Goal: Find specific page/section: Find specific page/section

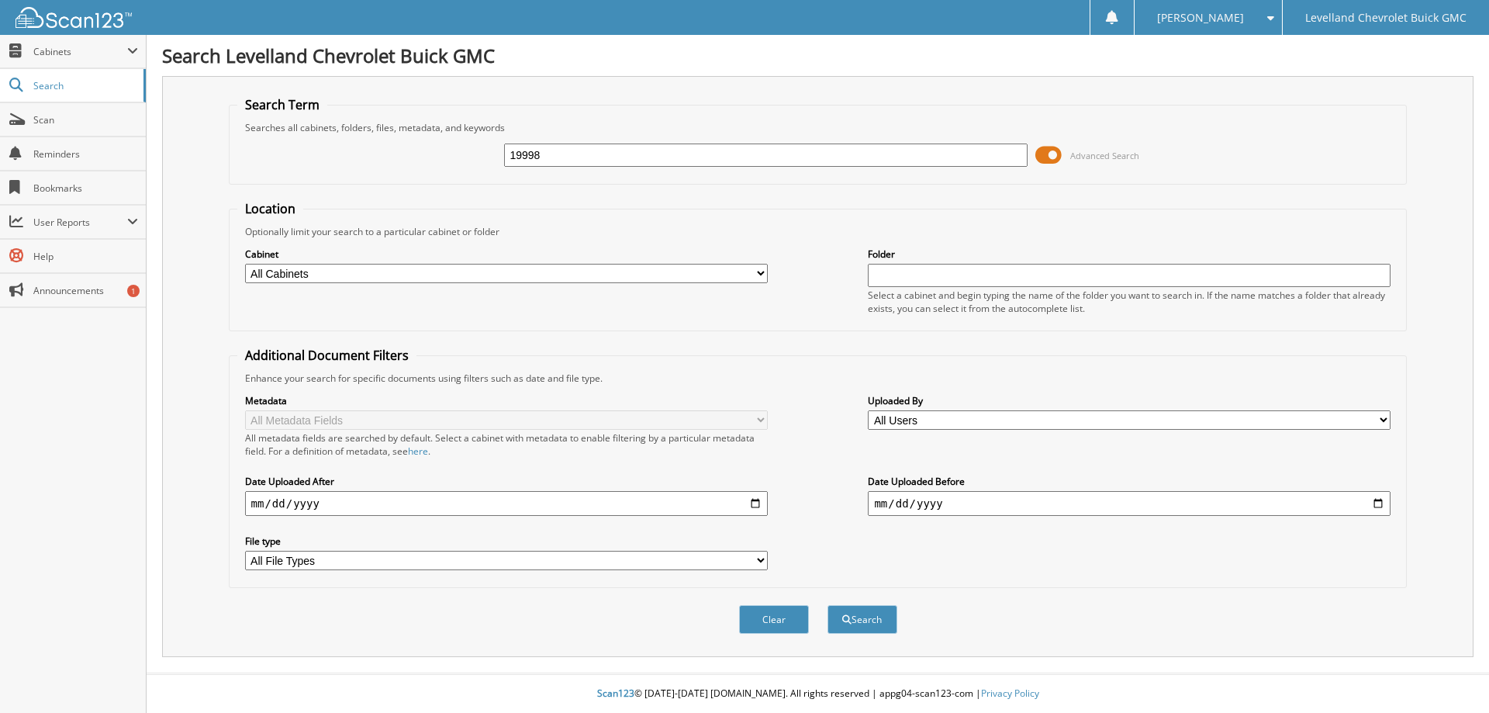
type input "19998"
click at [827, 605] on button "Search" at bounding box center [862, 619] width 70 height 29
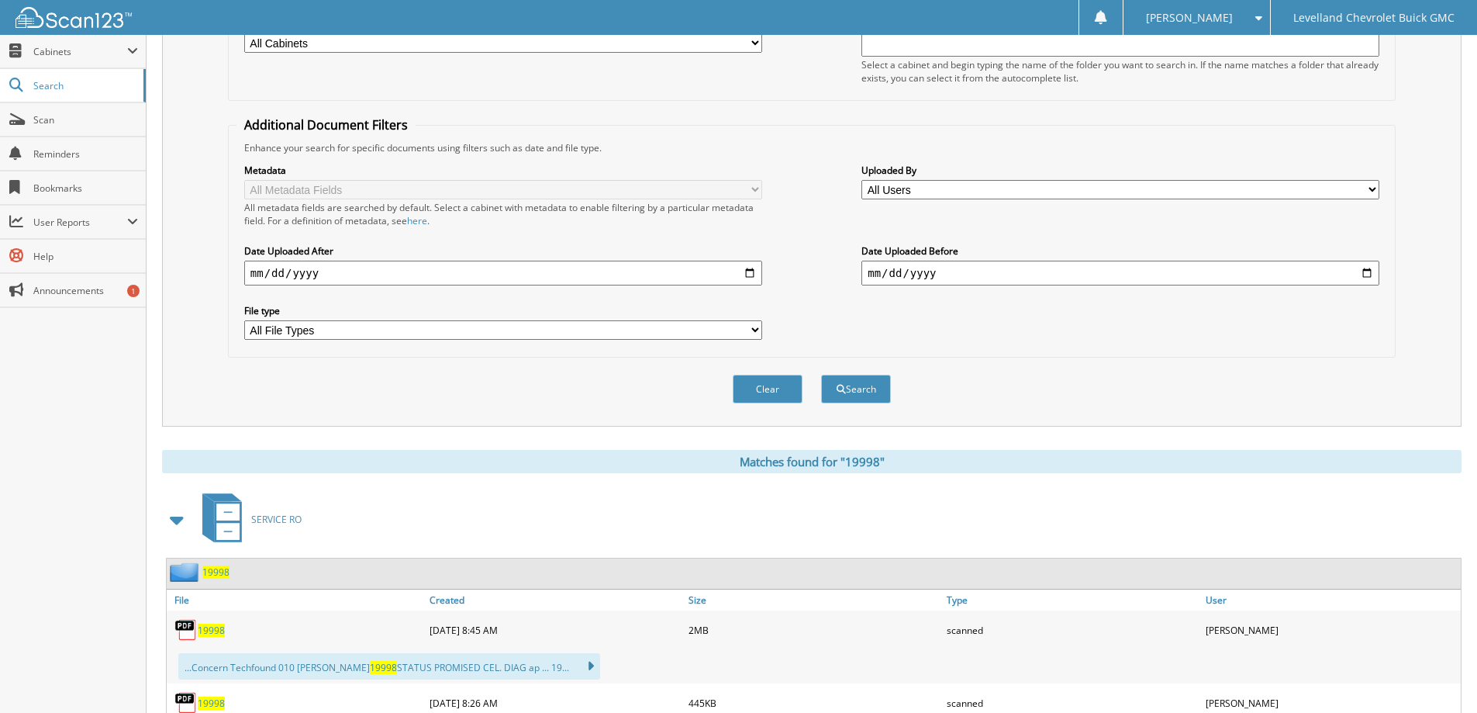
scroll to position [233, 0]
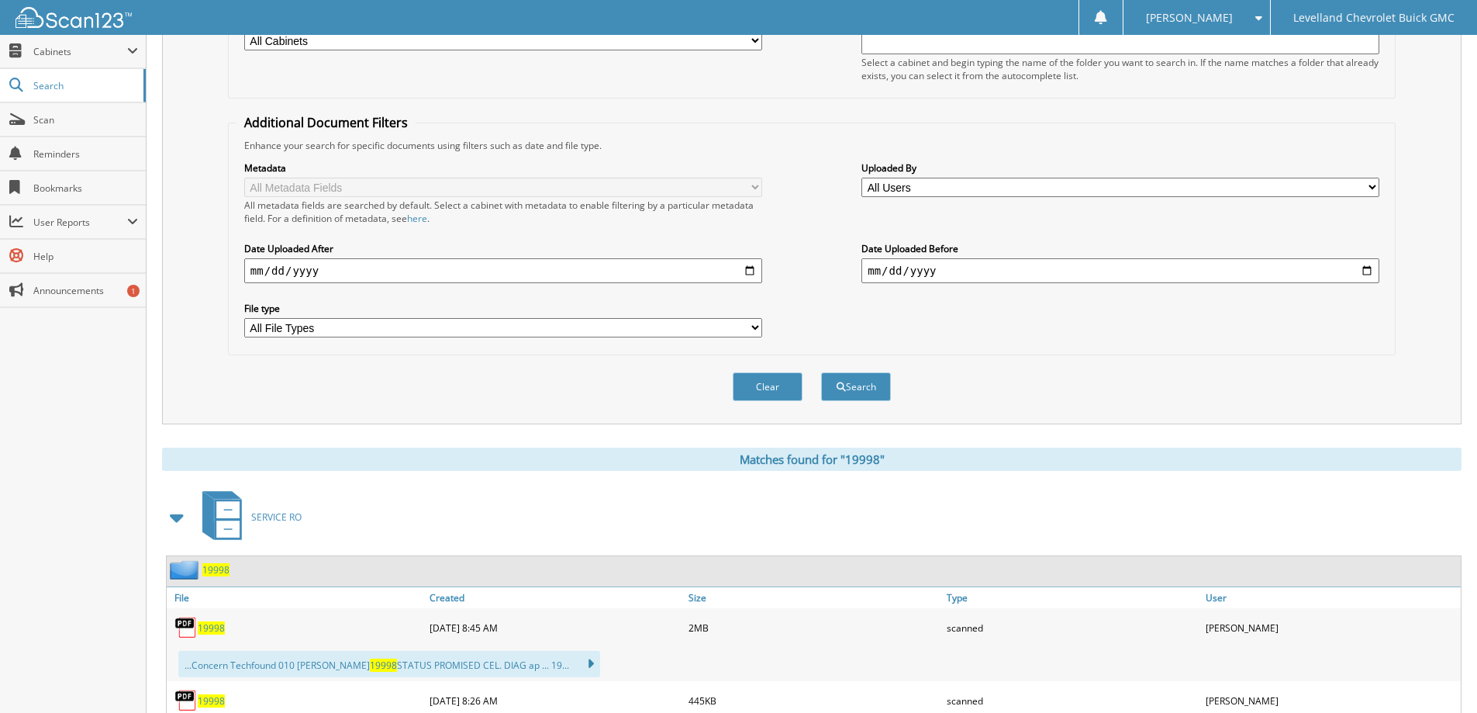
click at [213, 636] on div "19998" at bounding box center [296, 627] width 259 height 31
click at [211, 627] on span "19998" at bounding box center [211, 627] width 27 height 13
